Goal: Task Accomplishment & Management: Contribute content

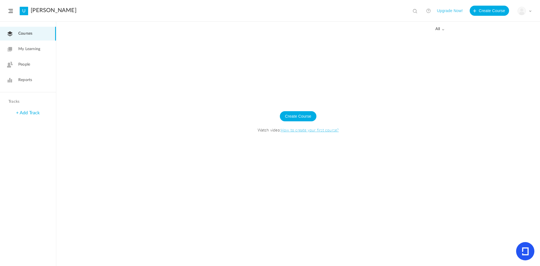
click at [13, 68] on link "People" at bounding box center [28, 65] width 56 height 14
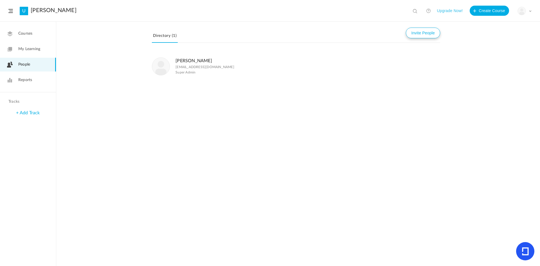
click at [406, 32] on button "Invite People" at bounding box center [423, 33] width 34 height 11
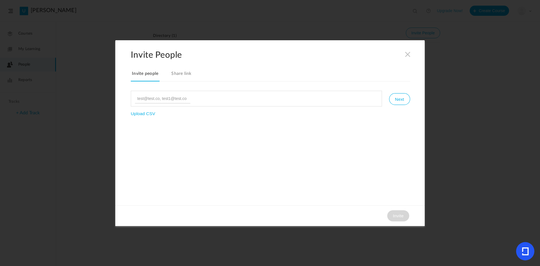
click at [142, 97] on input at bounding box center [163, 99] width 56 height 10
click at [173, 75] on link "Share link" at bounding box center [181, 75] width 22 height 12
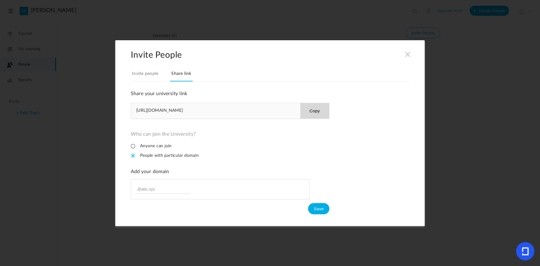
click at [316, 116] on button "Copy" at bounding box center [314, 110] width 29 height 15
click at [138, 148] on li "Anyone can join" at bounding box center [151, 145] width 41 height 5
click at [142, 144] on li "Anyone can join" at bounding box center [151, 145] width 41 height 5
click at [405, 55] on span at bounding box center [407, 54] width 6 height 6
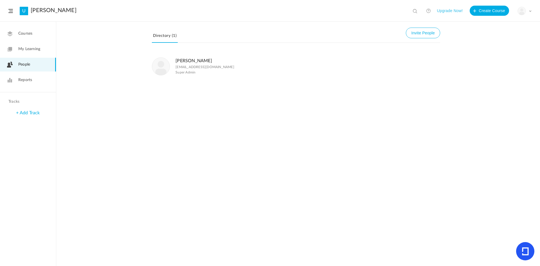
click at [31, 35] on span "Courses" at bounding box center [25, 34] width 14 height 6
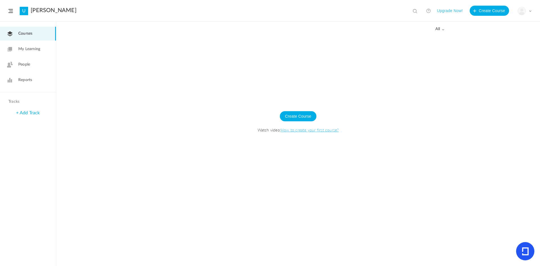
click at [43, 56] on link "My Learning" at bounding box center [28, 49] width 56 height 14
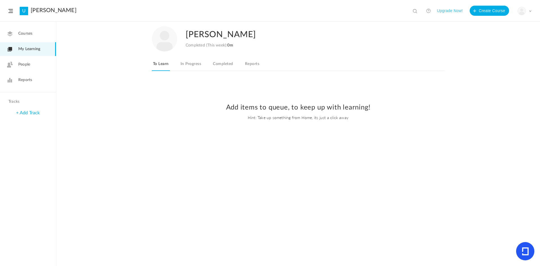
click at [42, 42] on link "My Learning" at bounding box center [28, 49] width 56 height 14
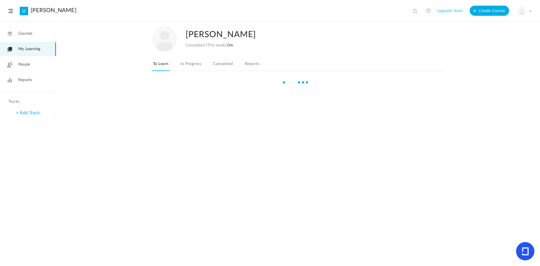
click at [40, 34] on link "Courses" at bounding box center [28, 34] width 56 height 14
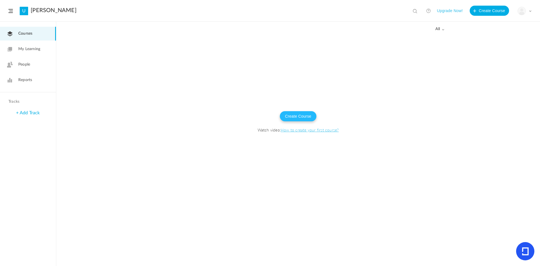
click at [304, 118] on button "Create Course" at bounding box center [298, 116] width 37 height 10
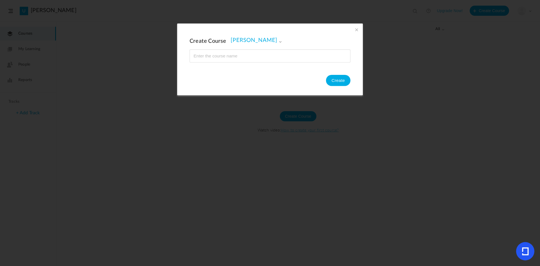
click at [249, 56] on input "name" at bounding box center [270, 55] width 160 height 12
type input "f"
type input "Work"
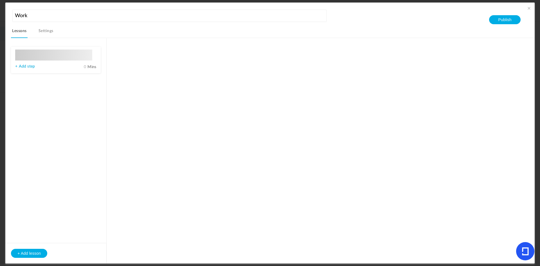
type input "Lesson 1"
type input "0"
type input "Step 1"
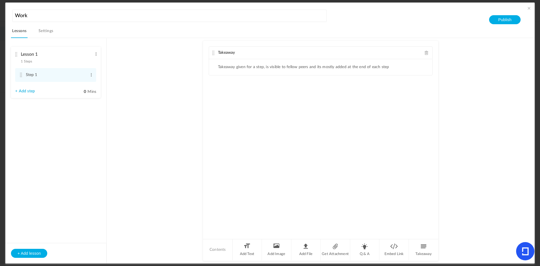
click at [282, 71] on ul "Takeaway given for a step, is visible to fellow peers and its mostly added at t…" at bounding box center [320, 67] width 223 height 16
click at [277, 69] on li "Takeaway given for a step, is visible to fellow peers and its mostly added at t…" at bounding box center [303, 67] width 171 height 5
click at [19, 92] on link "+ Add step" at bounding box center [25, 91] width 20 height 5
type input "Step 2"
click at [359, 237] on div "Takeaway Takeaway given for a step, is visible to fellow peers and its mostly a…" at bounding box center [320, 139] width 235 height 197
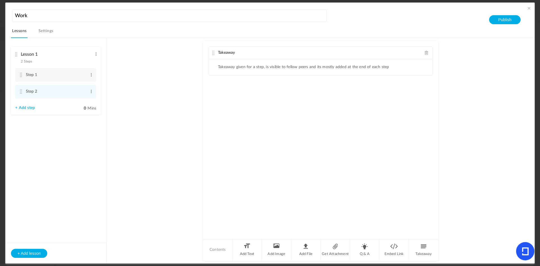
click at [358, 238] on div "Takeaway Takeaway given for a step, is visible to fellow peers and its mostly a…" at bounding box center [320, 151] width 235 height 220
click at [361, 249] on li "Q & A" at bounding box center [365, 249] width 30 height 21
click at [423, 93] on div "Q & A" at bounding box center [320, 91] width 223 height 12
click at [417, 92] on div "Q & A" at bounding box center [320, 91] width 223 height 12
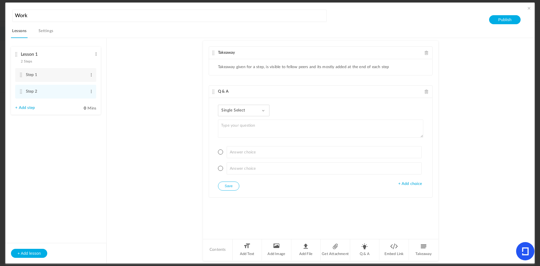
click at [425, 91] on span at bounding box center [426, 91] width 4 height 4
click at [290, 71] on ul "Takeaway given for a step, is visible to fellow peers and its mostly added at t…" at bounding box center [320, 67] width 223 height 16
click at [420, 56] on div "Takeaway" at bounding box center [320, 53] width 223 height 12
click at [425, 50] on div "Takeaway" at bounding box center [320, 53] width 223 height 12
click at [424, 54] on span at bounding box center [426, 53] width 4 height 4
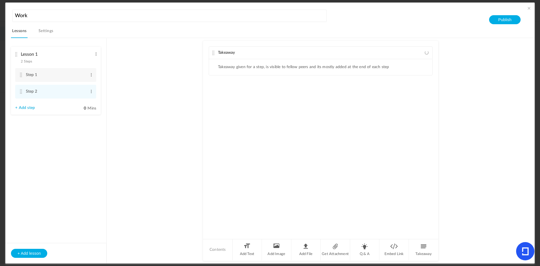
click at [424, 54] on span at bounding box center [426, 53] width 4 height 4
click at [250, 246] on li "Add Text" at bounding box center [247, 249] width 30 height 21
click at [234, 96] on div at bounding box center [320, 80] width 223 height 42
click at [39, 33] on link "Settings" at bounding box center [45, 32] width 17 height 11
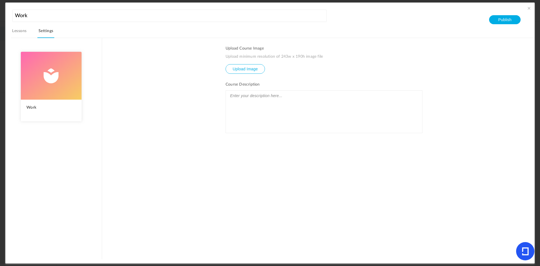
click at [25, 32] on link "Lessons" at bounding box center [19, 32] width 17 height 11
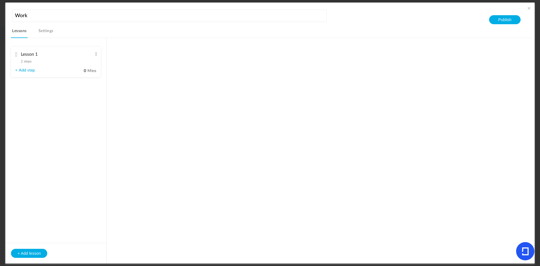
click at [37, 35] on nav "Lessons Settings" at bounding box center [272, 32] width 523 height 11
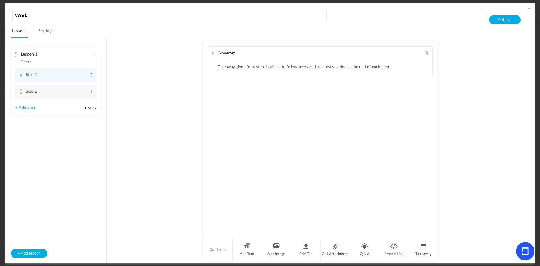
click at [42, 34] on link "Settings" at bounding box center [45, 32] width 17 height 11
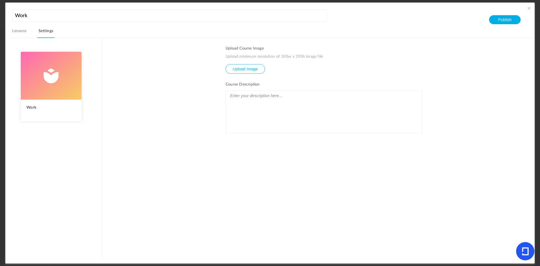
click at [234, 70] on input "file" at bounding box center [245, 72] width 39 height 17
click at [25, 33] on link "Lessons" at bounding box center [19, 32] width 17 height 11
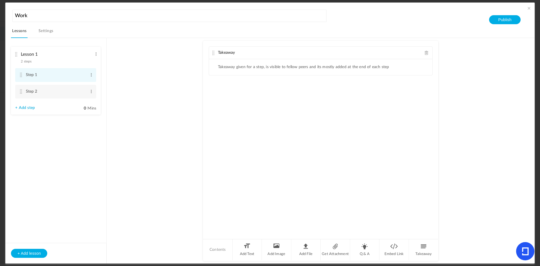
click at [53, 82] on li "Step 1 Edit Delete" at bounding box center [55, 75] width 81 height 14
click at [424, 51] on span at bounding box center [426, 53] width 4 height 4
click at [426, 52] on span at bounding box center [426, 53] width 4 height 4
click at [246, 250] on li "Add Text" at bounding box center [247, 249] width 30 height 21
click at [242, 91] on div at bounding box center [320, 80] width 223 height 42
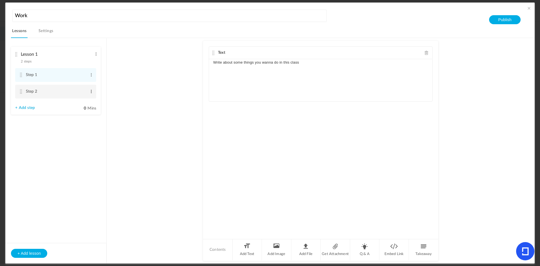
click at [89, 92] on span at bounding box center [91, 92] width 4 height 6
click at [82, 107] on link "Delete" at bounding box center [82, 107] width 22 height 7
click at [34, 256] on button "+ Add lesson" at bounding box center [29, 252] width 36 height 9
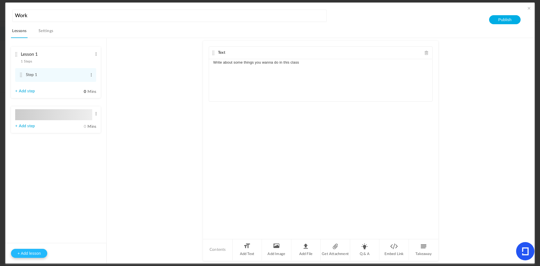
type input "Lesson 2"
type input "0"
type input "Step 1"
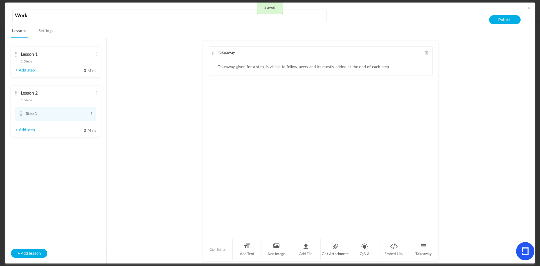
click at [96, 93] on span at bounding box center [96, 93] width 4 height 6
click at [89, 108] on link "Delete" at bounding box center [87, 108] width 22 height 7
click at [71, 63] on div "Lesson 1 1 Steps Edit Delete" at bounding box center [53, 56] width 77 height 15
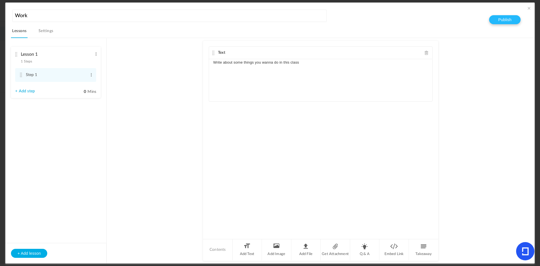
click at [504, 22] on button "Publish" at bounding box center [504, 19] width 31 height 9
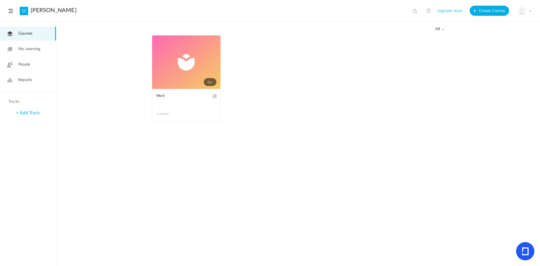
click at [227, 21] on header "U Ms. Moses View all No results Upgrade Now! Create Course My Profile Universit…" at bounding box center [270, 11] width 540 height 22
click at [0, 0] on span at bounding box center [0, 0] width 0 height 0
click at [0, 0] on link "Edit" at bounding box center [0, 0] width 0 height 0
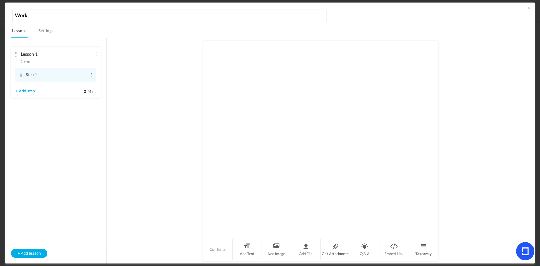
click at [45, 32] on link "Settings" at bounding box center [45, 32] width 17 height 11
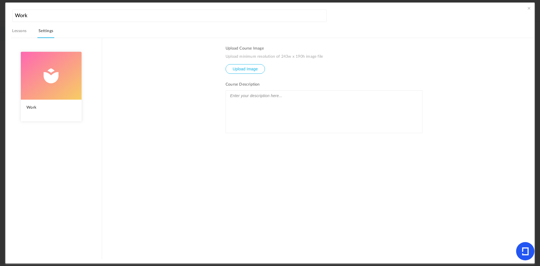
click at [226, 74] on ul "Upload Course Image Upload minimum resolution of 243w x 190h image file Upload …" at bounding box center [323, 152] width 197 height 213
click at [232, 70] on input "file" at bounding box center [245, 72] width 39 height 17
click at [254, 70] on input "file" at bounding box center [245, 72] width 39 height 17
click at [233, 71] on input "file" at bounding box center [245, 72] width 39 height 17
type input "C:\fakepath\Screenshot 2025-09-16 11.51.04 AM.png"
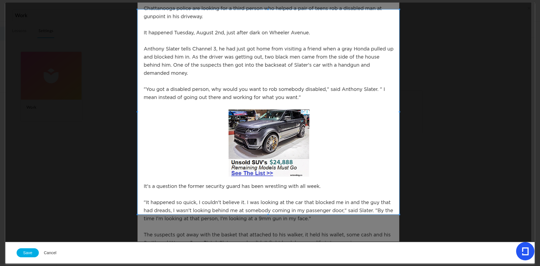
click at [232, 98] on span at bounding box center [267, 112] width 261 height 204
click at [413, 159] on div at bounding box center [268, 122] width 526 height 239
click at [51, 254] on button "Cancel" at bounding box center [50, 252] width 23 height 10
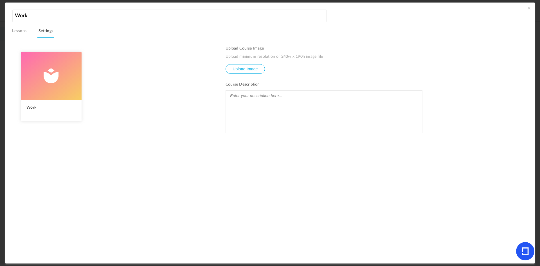
click at [243, 70] on input "file" at bounding box center [245, 72] width 39 height 17
type input "C:\fakepath\Screenshot 2025-08-19 9.49.22 AM.png"
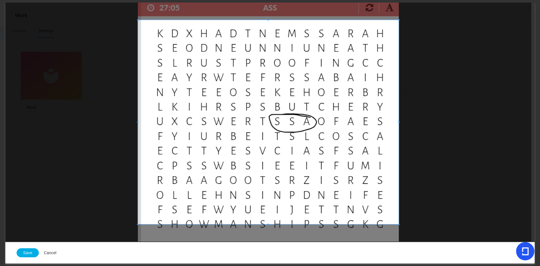
click at [49, 253] on button "Cancel" at bounding box center [50, 252] width 23 height 10
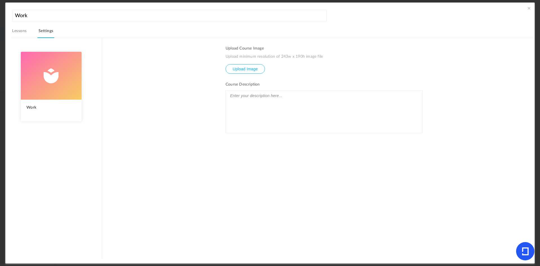
click at [70, 116] on figcaption "Work" at bounding box center [51, 111] width 61 height 22
click at [257, 64] on li "Upload Course Image Upload minimum resolution of 243w x 190h image file Upload …" at bounding box center [323, 60] width 197 height 28
click at [258, 68] on input "file" at bounding box center [245, 72] width 39 height 17
type input "C:\fakepath\Screenshot 2025-09-16 3.06.19 PM.png"
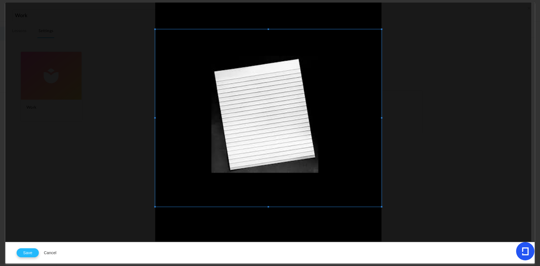
click at [30, 251] on button "Save" at bounding box center [28, 252] width 22 height 9
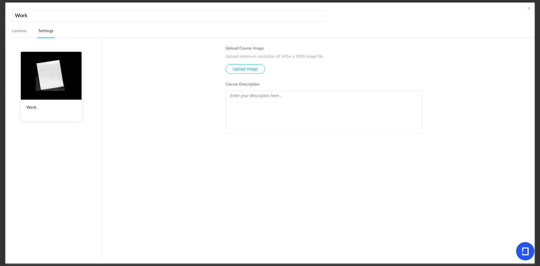
click at [26, 31] on link "Lessons" at bounding box center [19, 32] width 17 height 11
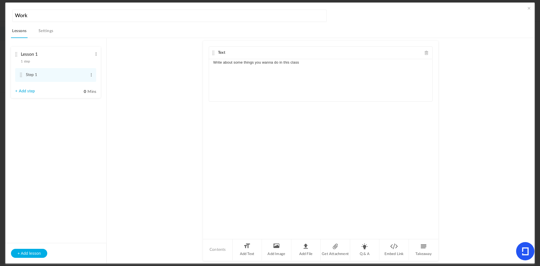
click at [526, 8] on span at bounding box center [529, 8] width 6 height 6
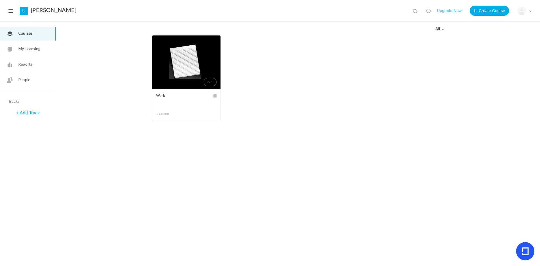
click at [13, 51] on link "My Learning" at bounding box center [28, 49] width 56 height 14
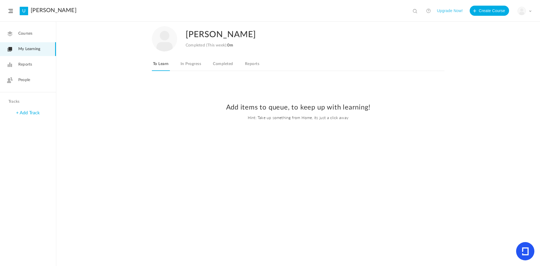
click at [20, 62] on span "Reports" at bounding box center [25, 65] width 14 height 6
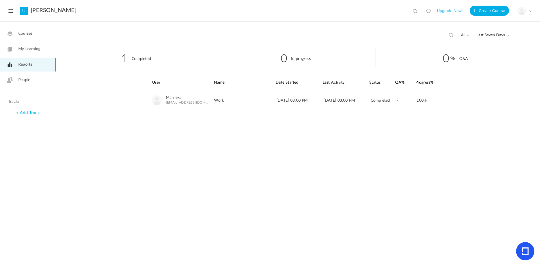
click at [13, 51] on link "My Learning" at bounding box center [28, 49] width 56 height 14
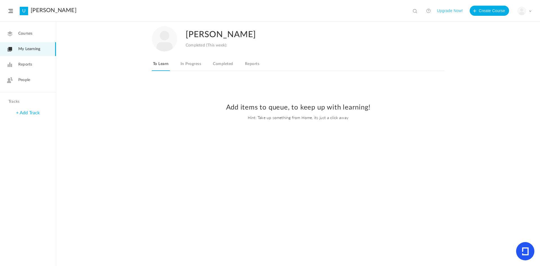
click at [21, 67] on span "Reports" at bounding box center [25, 65] width 14 height 6
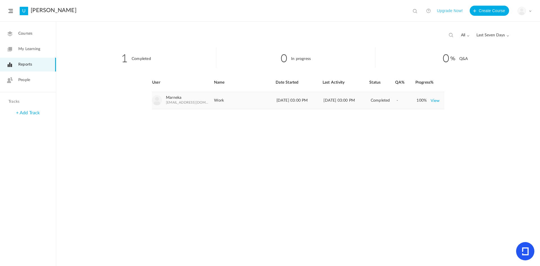
click at [435, 101] on link "View" at bounding box center [434, 100] width 9 height 10
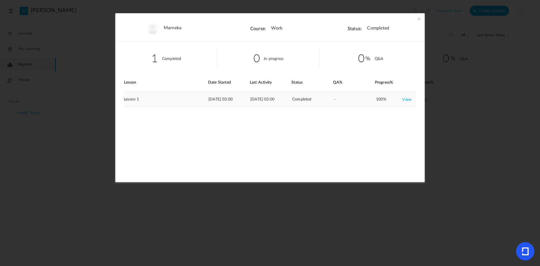
click at [404, 98] on link "View" at bounding box center [406, 99] width 9 height 10
click at [86, 145] on section "Marneka Course: Work Status: Completed 1 Completed 0 In progress 0 Q&A Lesson D…" at bounding box center [270, 133] width 540 height 266
click at [417, 37] on div "Marneka Course: Work Status: Completed 1 Completed 0 In progress 0 Q&A Lesson D…" at bounding box center [269, 97] width 309 height 169
click at [417, 15] on li "Status: Completed" at bounding box center [370, 27] width 102 height 28
click at [417, 21] on span at bounding box center [419, 19] width 6 height 6
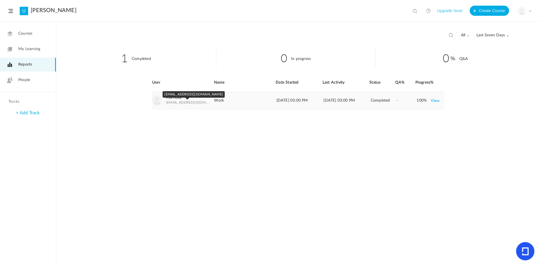
click at [189, 101] on span "mbrown@mybethelschool.org" at bounding box center [187, 102] width 43 height 4
click at [40, 81] on link "People" at bounding box center [28, 80] width 56 height 14
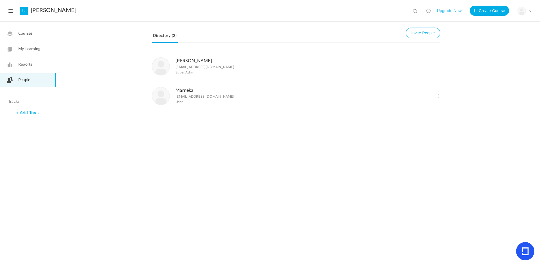
click at [28, 59] on link "Reports" at bounding box center [28, 65] width 56 height 14
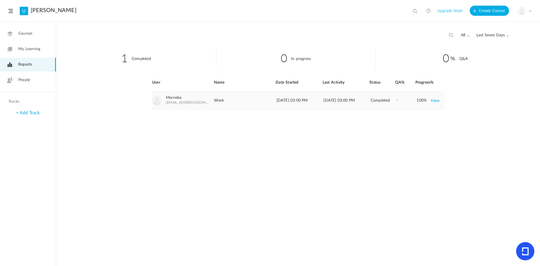
click at [436, 100] on link "View" at bounding box center [434, 100] width 9 height 10
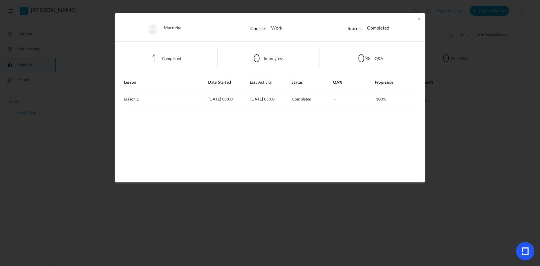
click at [417, 20] on span at bounding box center [419, 19] width 6 height 6
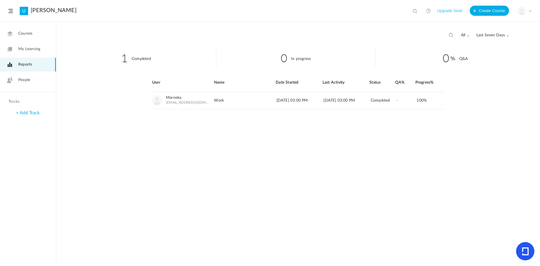
click at [24, 33] on span "Courses" at bounding box center [25, 34] width 14 height 6
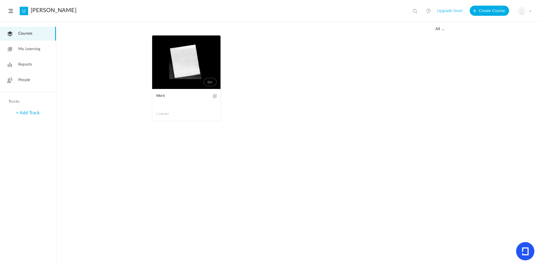
click at [30, 50] on span "My Learning" at bounding box center [29, 49] width 22 height 6
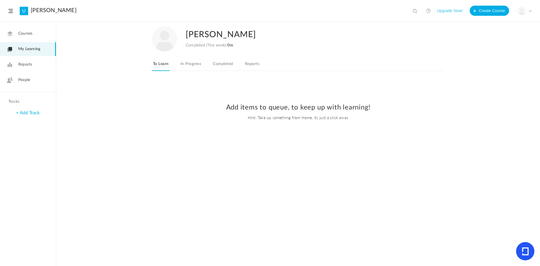
click at [227, 54] on div "kailyn moses Completed (This week): 0m To Learn In Progress Completed Reports" at bounding box center [298, 51] width 292 height 58
click at [224, 70] on link "Completed" at bounding box center [223, 65] width 22 height 11
click at [30, 37] on link "Courses" at bounding box center [28, 34] width 56 height 14
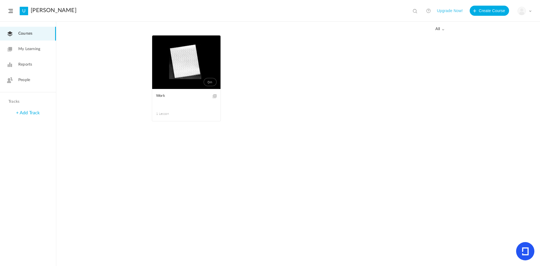
click at [0, 0] on span at bounding box center [0, 0] width 0 height 0
click at [176, 58] on link "0m" at bounding box center [186, 61] width 68 height 53
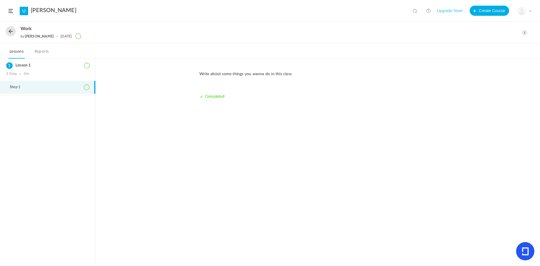
click at [45, 52] on link "Reports" at bounding box center [41, 53] width 17 height 11
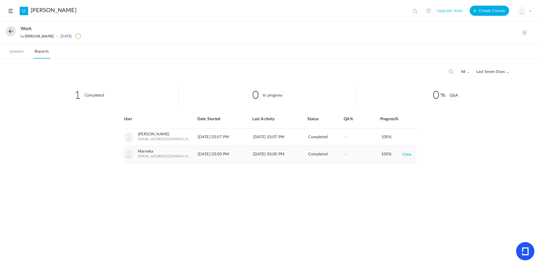
click at [407, 153] on link "View" at bounding box center [406, 154] width 9 height 10
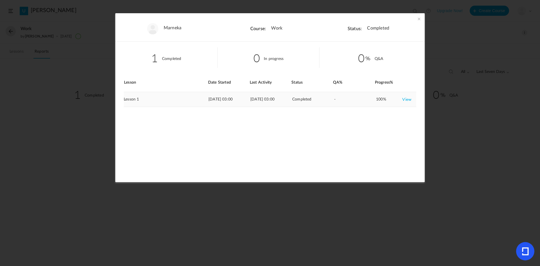
click at [407, 99] on link "View" at bounding box center [406, 99] width 9 height 10
click at [486, 91] on section "Marneka Course: Work Status: Completed 1 Completed 0 In progress 0 Q&A Lesson D…" at bounding box center [270, 133] width 540 height 266
click at [416, 20] on span at bounding box center [419, 19] width 6 height 6
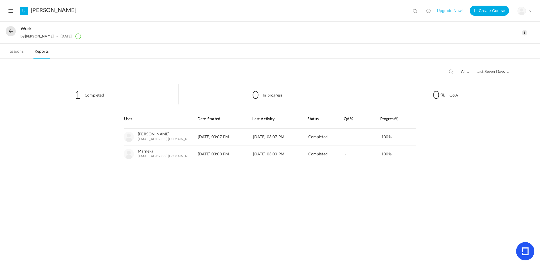
click at [11, 17] on header "U Ms. Moses View all No results Upgrade Now! Create Course My Profile Universit…" at bounding box center [270, 11] width 540 height 22
click at [10, 8] on header "U Ms. Moses View all No results Upgrade Now! Create Course My Profile Universit…" at bounding box center [270, 11] width 540 height 22
click at [10, 12] on span at bounding box center [10, 11] width 4 height 4
click at [30, 67] on span "Reports" at bounding box center [25, 65] width 14 height 6
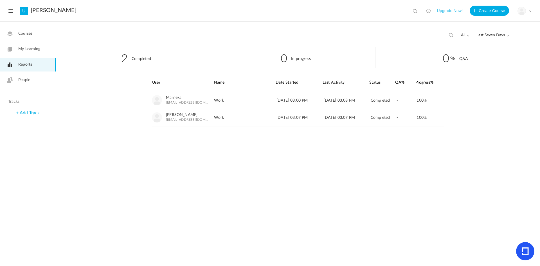
click at [32, 52] on link "My Learning" at bounding box center [28, 49] width 56 height 14
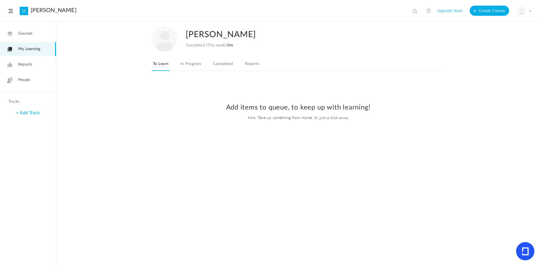
click at [30, 37] on link "Courses" at bounding box center [28, 34] width 56 height 14
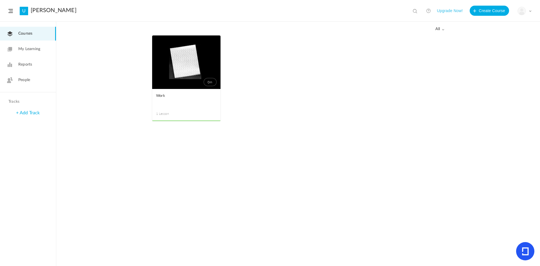
click at [38, 76] on link "People" at bounding box center [28, 80] width 56 height 14
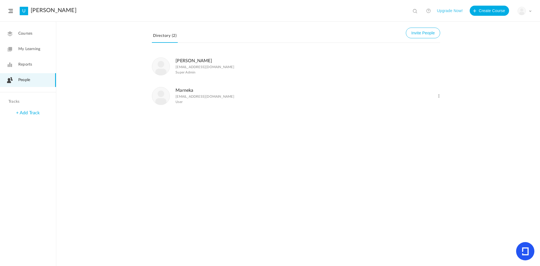
click at [39, 30] on link "Courses" at bounding box center [28, 34] width 56 height 14
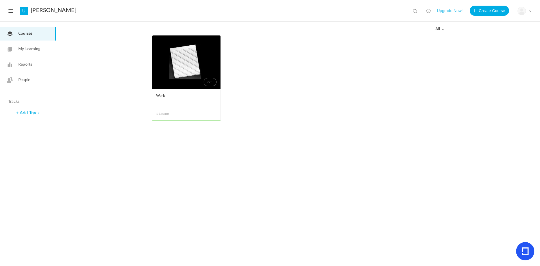
click at [0, 0] on span at bounding box center [0, 0] width 0 height 0
click at [0, 0] on link "Delete" at bounding box center [0, 0] width 0 height 0
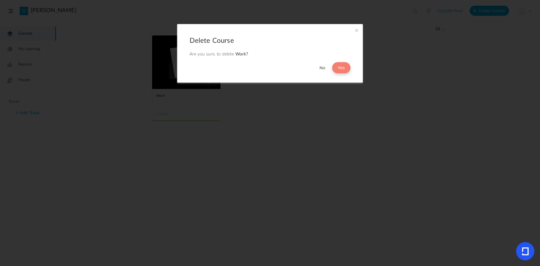
click at [338, 67] on button "Yes" at bounding box center [341, 67] width 18 height 11
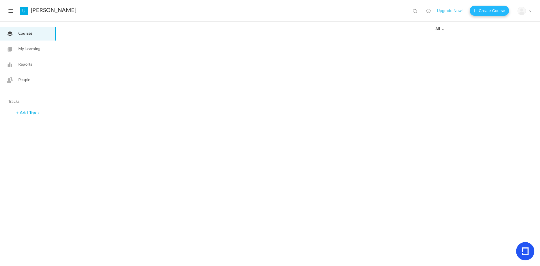
click at [475, 10] on button "Create Course" at bounding box center [488, 11] width 39 height 10
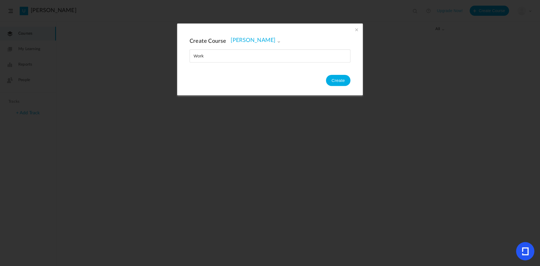
type input "Work"
click at [256, 42] on span "[PERSON_NAME]" at bounding box center [255, 40] width 50 height 7
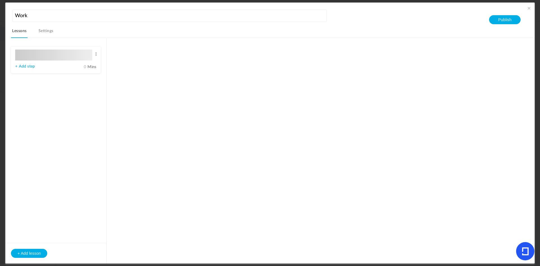
type input "Lesson 1"
type input "0"
type input "Step 1"
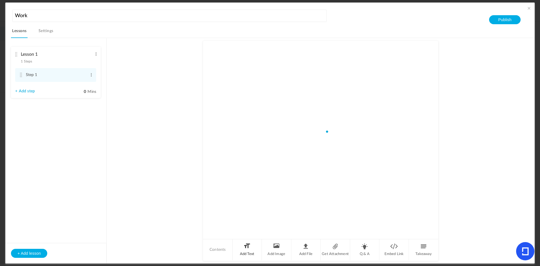
click at [240, 248] on li "Add Text" at bounding box center [247, 249] width 30 height 21
click at [254, 249] on li "Add Text" at bounding box center [247, 249] width 30 height 21
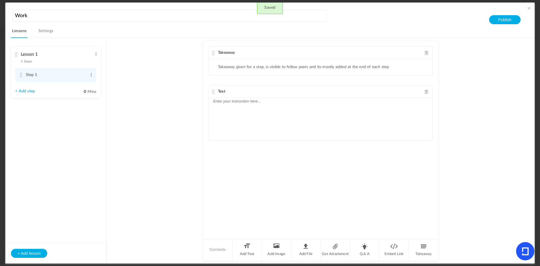
click at [252, 97] on div "Text" at bounding box center [320, 91] width 223 height 12
click at [254, 102] on p at bounding box center [320, 101] width 215 height 7
click at [419, 52] on div "Takeaway" at bounding box center [320, 53] width 223 height 12
click at [425, 52] on span at bounding box center [426, 53] width 4 height 4
click at [271, 63] on p "Write some things you wanna do in class" at bounding box center [320, 62] width 215 height 7
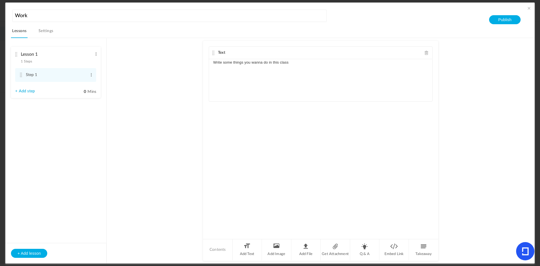
click at [304, 70] on div "Write some things you wanna do in this class" at bounding box center [320, 80] width 223 height 42
click at [367, 214] on div "Text Write some things you wanna do in this class" at bounding box center [320, 139] width 235 height 197
click at [44, 31] on link "Settings" at bounding box center [45, 32] width 17 height 11
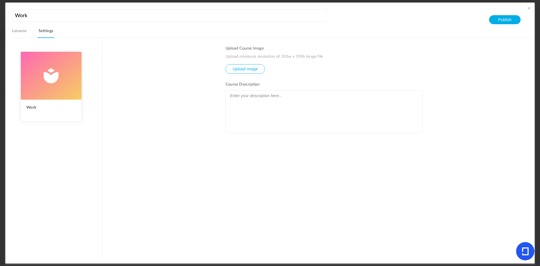
click at [243, 64] on li "Upload Course Image Upload minimum resolution of 243w x 190h image file Upload …" at bounding box center [323, 60] width 197 height 28
click at [238, 66] on input "file" at bounding box center [245, 72] width 39 height 17
type input "C:\fakepath\Screenshot 2025-09-16 3.06.19 PM.png"
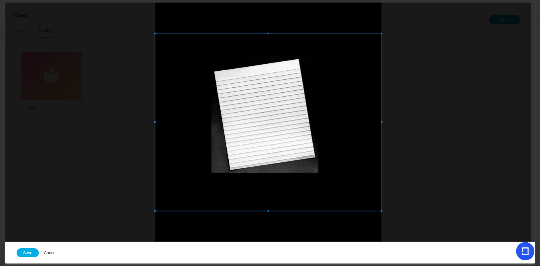
click at [223, 76] on span at bounding box center [268, 121] width 226 height 177
click at [31, 252] on button "Save" at bounding box center [28, 252] width 22 height 9
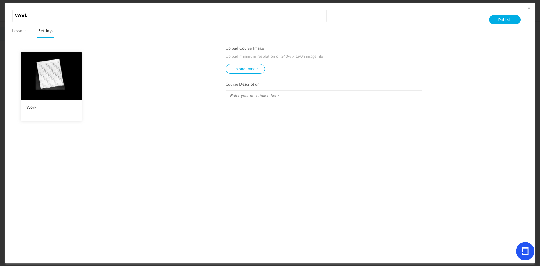
click at [255, 101] on div at bounding box center [324, 112] width 196 height 42
click at [506, 19] on button "Publish" at bounding box center [504, 19] width 31 height 9
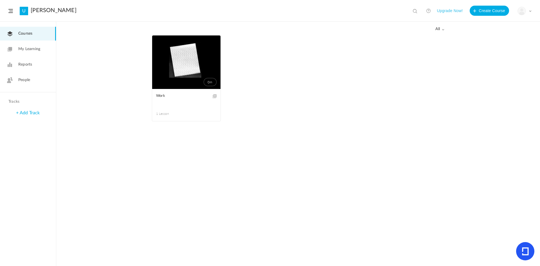
click at [24, 46] on span "My Learning" at bounding box center [29, 49] width 22 height 6
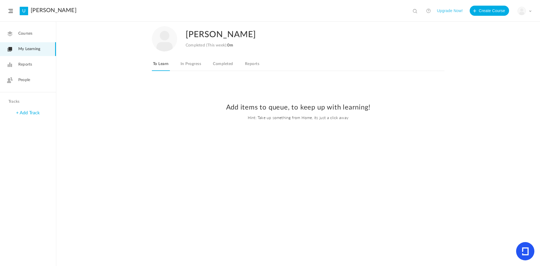
click at [168, 50] on img at bounding box center [164, 38] width 25 height 25
click at [201, 68] on link "In Progress" at bounding box center [190, 65] width 23 height 11
click at [212, 66] on link "Completed" at bounding box center [223, 65] width 22 height 11
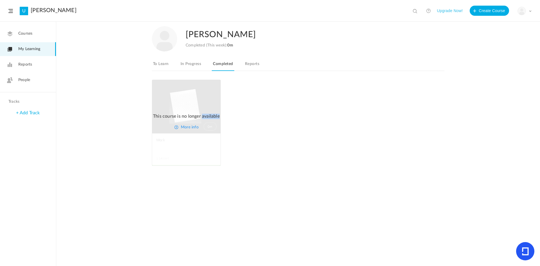
click at [184, 109] on div "This course is no longer available More info" at bounding box center [186, 122] width 68 height 85
click at [36, 68] on link "Reports" at bounding box center [28, 65] width 56 height 14
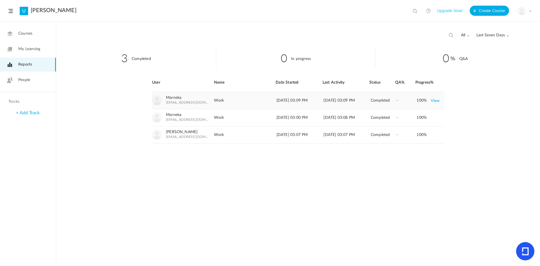
click at [433, 102] on link "View" at bounding box center [434, 100] width 9 height 10
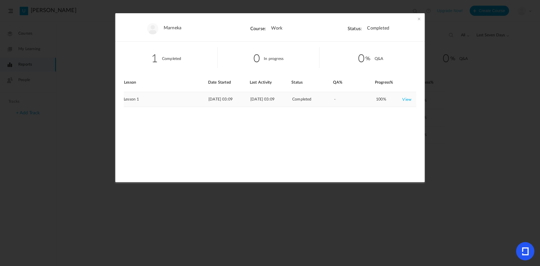
click at [404, 98] on link "View" at bounding box center [406, 99] width 9 height 10
click at [423, 23] on ul "Marneka Course: Work Status: Completed" at bounding box center [269, 27] width 309 height 28
click at [420, 21] on span at bounding box center [419, 19] width 6 height 6
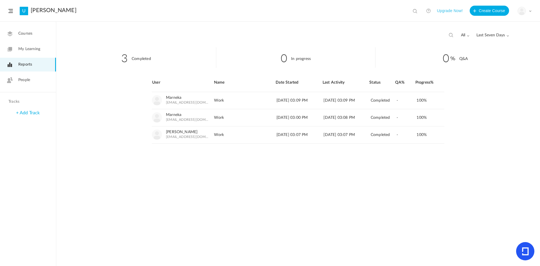
click at [11, 35] on icon at bounding box center [10, 34] width 6 height 6
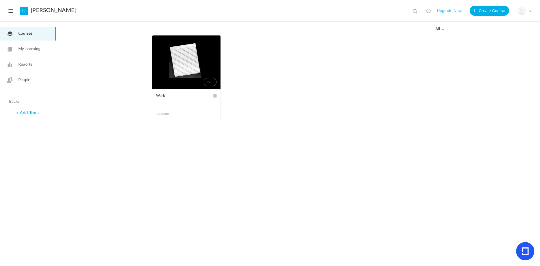
click at [0, 0] on span at bounding box center [0, 0] width 0 height 0
click at [0, 0] on link "Edit" at bounding box center [0, 0] width 0 height 0
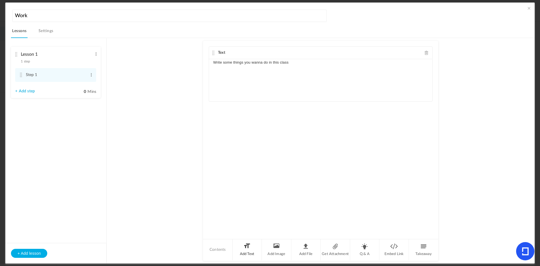
click at [253, 242] on li "Add Text" at bounding box center [247, 249] width 30 height 21
click at [55, 33] on nav "Lessons Settings" at bounding box center [272, 32] width 523 height 11
click at [51, 32] on link "Settings" at bounding box center [45, 32] width 17 height 11
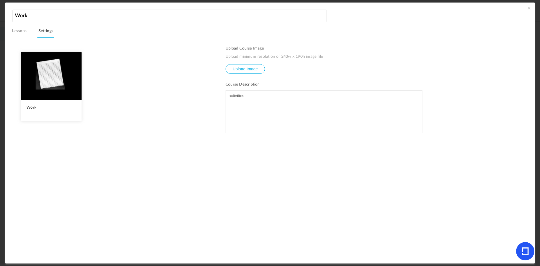
click at [27, 30] on link "Lessons" at bounding box center [19, 32] width 17 height 11
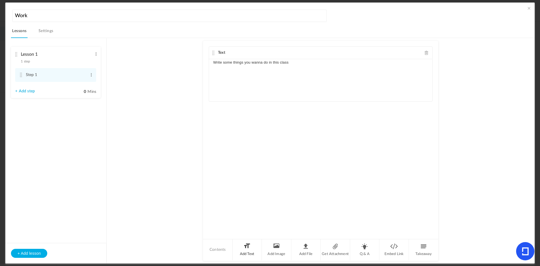
click at [254, 251] on li "Add Text" at bounding box center [247, 249] width 30 height 21
click at [352, 197] on div "Text Write some things you wanna do in this class Text" at bounding box center [320, 139] width 235 height 197
click at [284, 130] on p at bounding box center [320, 127] width 215 height 7
click at [529, 256] on icon at bounding box center [525, 251] width 18 height 18
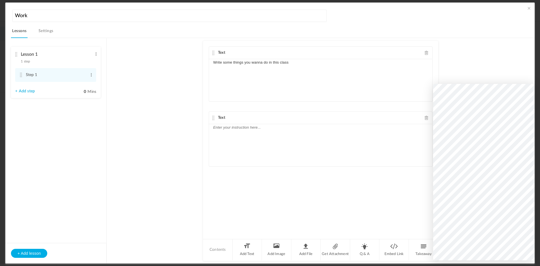
click at [390, 161] on div at bounding box center [320, 145] width 223 height 42
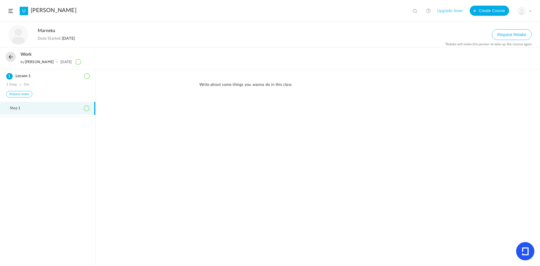
click at [216, 82] on p "Write about some things you wanna do in this class" at bounding box center [317, 85] width 237 height 6
click at [8, 54] on button at bounding box center [11, 57] width 10 height 10
click at [52, 96] on div "Request retake" at bounding box center [47, 94] width 83 height 6
click at [24, 94] on button "Request retake" at bounding box center [19, 94] width 26 height 6
click at [213, 87] on p "activities" at bounding box center [317, 87] width 237 height 6
